Goal: Information Seeking & Learning: Learn about a topic

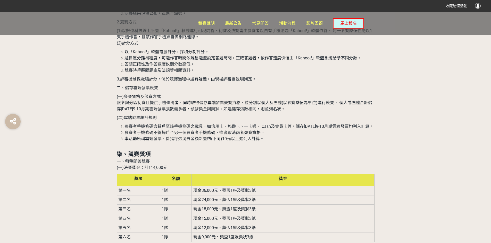
scroll to position [1030, 0]
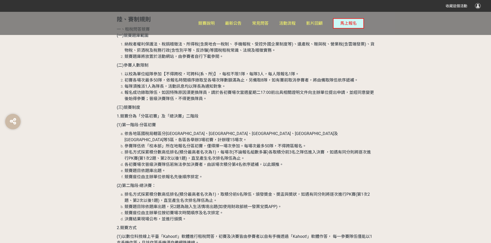
drag, startPoint x: 123, startPoint y: 122, endPoint x: 370, endPoint y: 123, distance: 246.8
drag, startPoint x: 120, startPoint y: 143, endPoint x: 261, endPoint y: 143, distance: 141.7
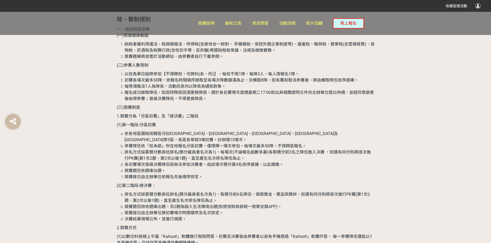
drag, startPoint x: 118, startPoint y: 165, endPoint x: 371, endPoint y: 171, distance: 253.3
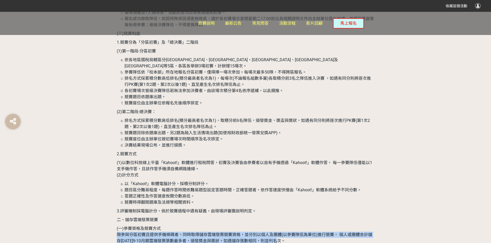
scroll to position [1108, 0]
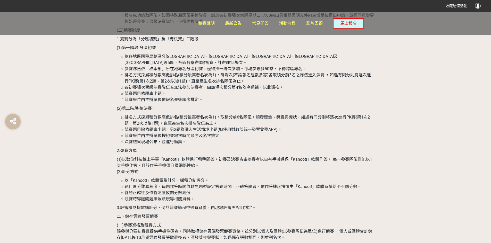
drag, startPoint x: 124, startPoint y: 112, endPoint x: 371, endPoint y: 116, distance: 246.6
click at [345, 22] on span "馬上報名" at bounding box center [348, 23] width 16 height 5
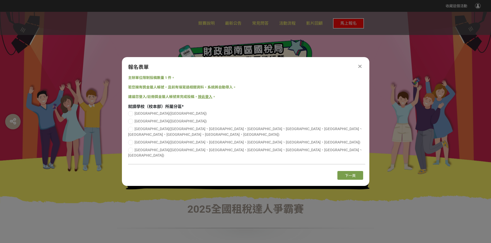
scroll to position [0, 0]
click at [360, 171] on button "下一頁" at bounding box center [350, 175] width 26 height 9
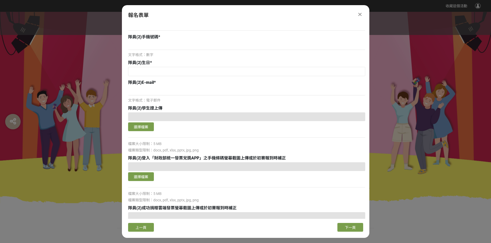
scroll to position [702, 0]
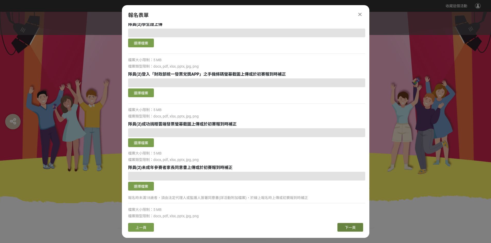
click at [346, 228] on span "下一頁" at bounding box center [350, 228] width 11 height 4
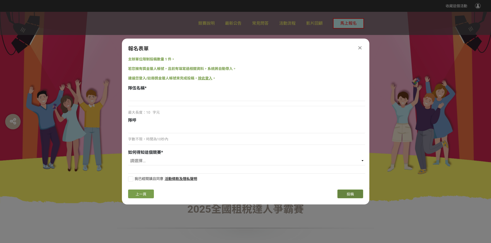
scroll to position [0, 0]
drag, startPoint x: 334, startPoint y: 188, endPoint x: 352, endPoint y: 196, distance: 19.4
click at [334, 189] on div "報名表單 主辦單位限制投稿數量 1 件。 若您擁有獎金獵人帳號，且前有填寫過相關資料，系統將自動帶入。 建議您登入/註冊獎金獵人帳號來完成投稿， 按此登入 。…" at bounding box center [245, 122] width 247 height 166
click at [359, 47] on icon at bounding box center [359, 47] width 3 height 5
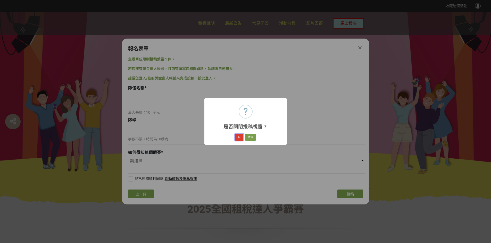
click at [239, 137] on button "好" at bounding box center [239, 137] width 8 height 7
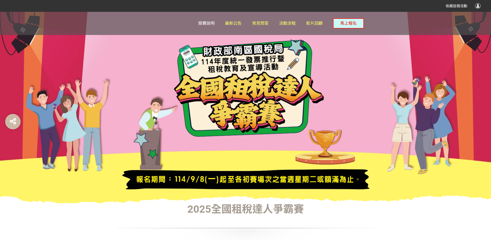
click at [206, 24] on span "競賽說明" at bounding box center [206, 23] width 16 height 5
click at [237, 26] on link "最新公告" at bounding box center [233, 23] width 16 height 23
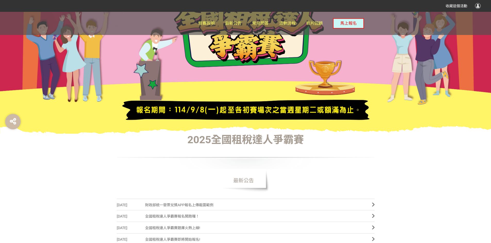
scroll to position [155, 0]
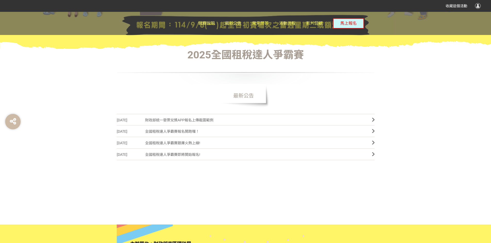
click at [208, 142] on span "全國租稅達人爭霸賽題庫火熱上線!" at bounding box center [254, 144] width 219 height 12
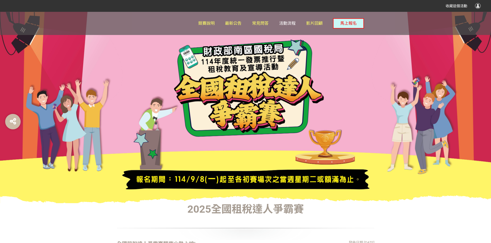
click at [282, 24] on span "活動流程" at bounding box center [287, 23] width 16 height 5
click at [274, 23] on div "競賽說明 最新公告 常見問答 活動流程 影片回顧 馬上報名" at bounding box center [281, 23] width 166 height 23
click at [284, 21] on span "活動流程" at bounding box center [287, 23] width 16 height 5
click at [214, 22] on span "競賽說明" at bounding box center [206, 23] width 16 height 5
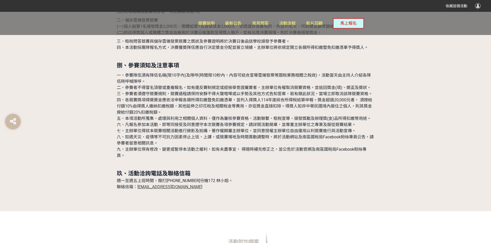
scroll to position [1674, 0]
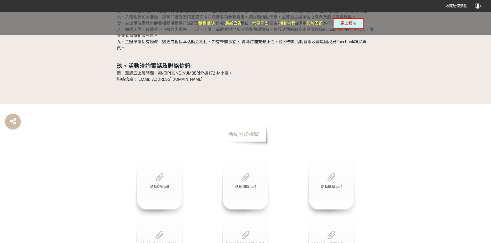
click at [245, 243] on span "全國租稅達人爭霸賽競賽題庫.pdf" at bounding box center [245, 248] width 40 height 10
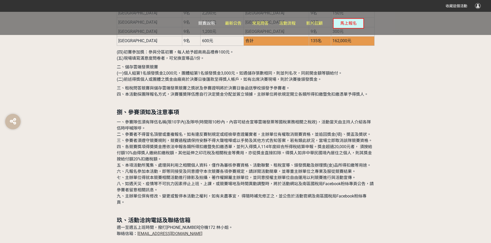
click at [209, 23] on span "競賽說明" at bounding box center [206, 23] width 16 height 5
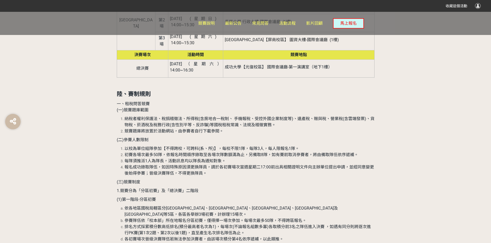
scroll to position [979, 0]
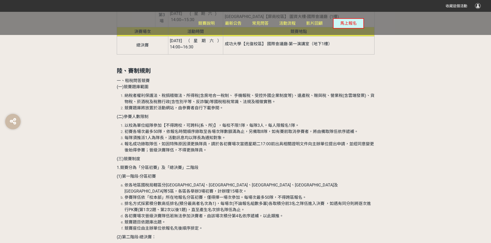
drag, startPoint x: 124, startPoint y: 168, endPoint x: 230, endPoint y: 166, distance: 106.1
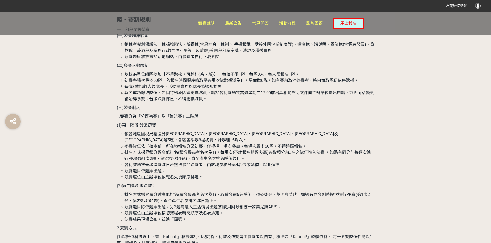
scroll to position [1030, 0]
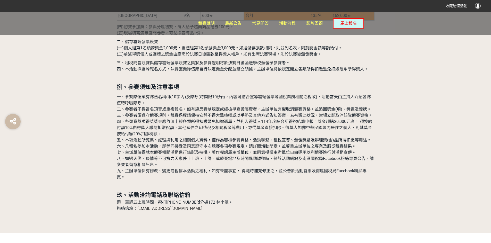
scroll to position [1597, 0]
